Goal: Find specific page/section: Find specific page/section

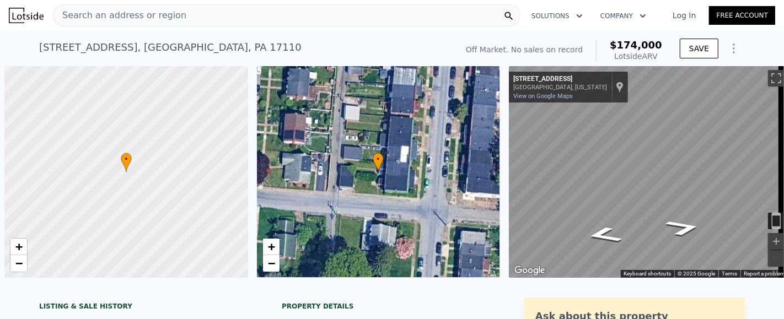
scroll to position [0, 4]
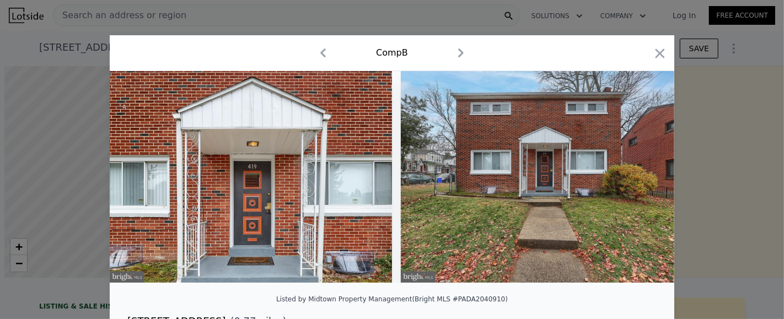
scroll to position [0, 4]
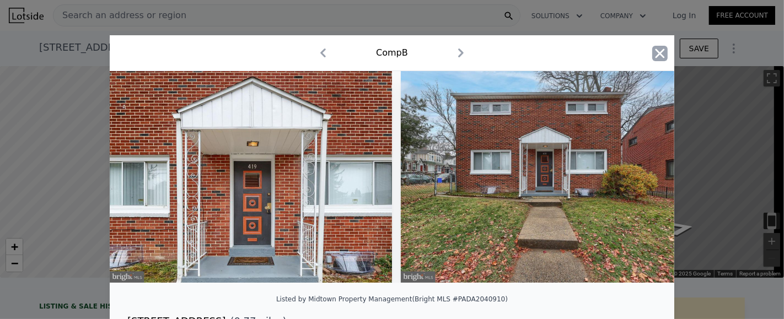
click at [652, 52] on icon "button" at bounding box center [659, 53] width 15 height 15
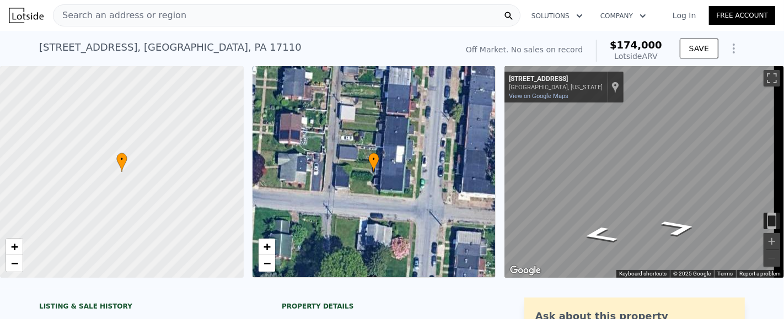
click at [165, 13] on span "Search an address or region" at bounding box center [120, 15] width 133 height 13
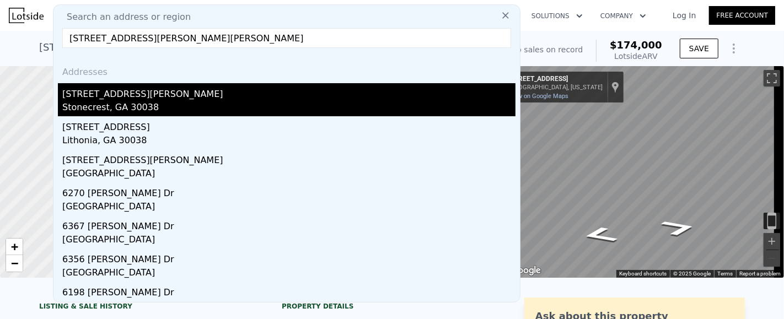
type input "[STREET_ADDRESS][PERSON_NAME][PERSON_NAME]"
click at [177, 99] on div "[STREET_ADDRESS][PERSON_NAME]" at bounding box center [288, 92] width 453 height 18
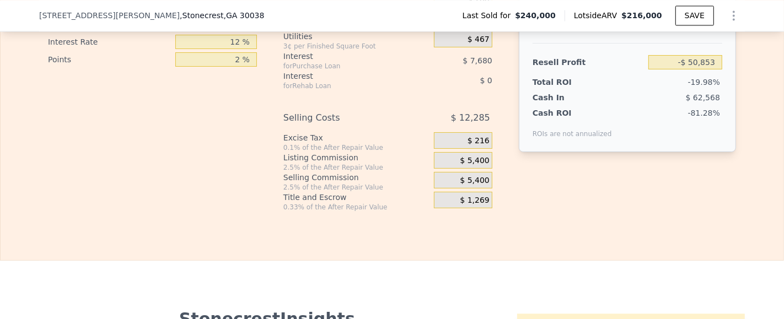
scroll to position [1937, 0]
